Goal: Transaction & Acquisition: Download file/media

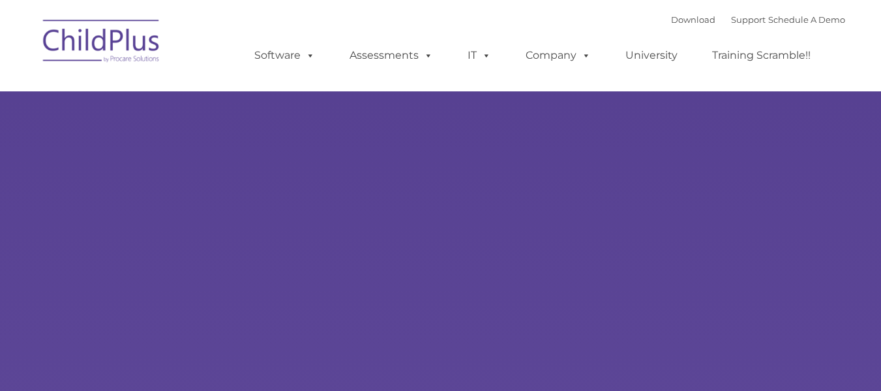
select select "MEDIUM"
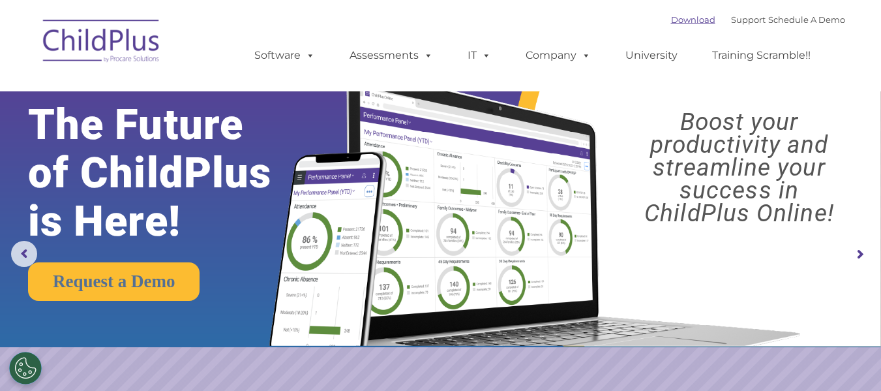
click at [673, 19] on link "Download" at bounding box center [693, 19] width 44 height 10
click at [671, 18] on link "Download" at bounding box center [693, 19] width 44 height 10
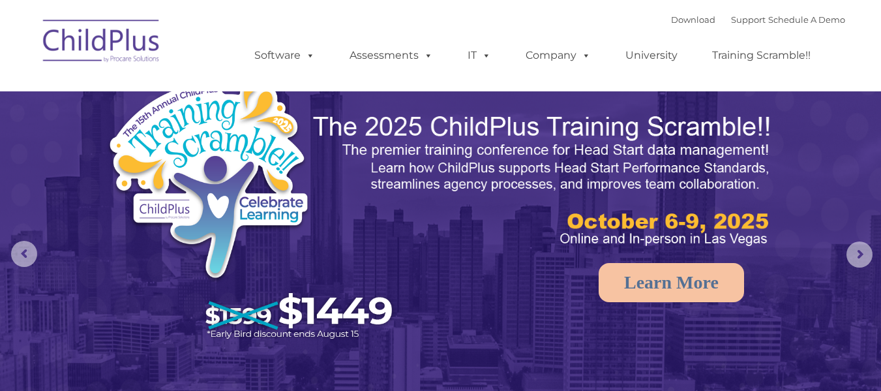
click at [675, 16] on link "Download" at bounding box center [693, 19] width 44 height 10
select select "MEDIUM"
